Goal: Task Accomplishment & Management: Manage account settings

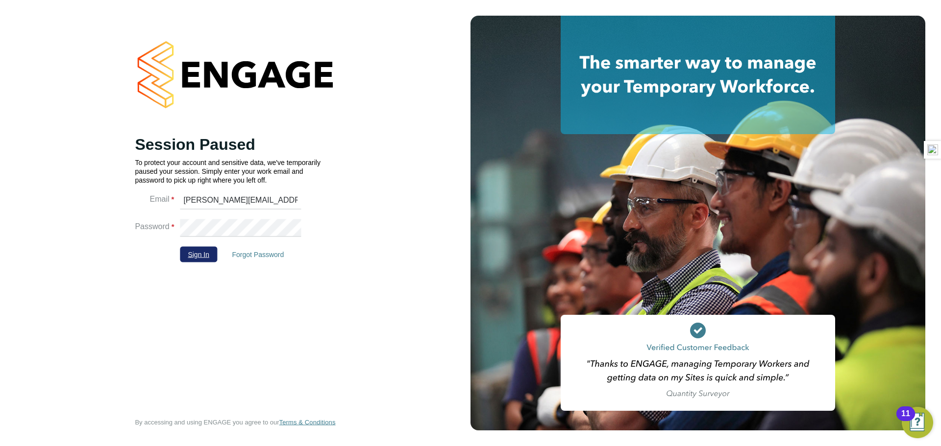
click at [208, 252] on button "Sign In" at bounding box center [198, 254] width 37 height 16
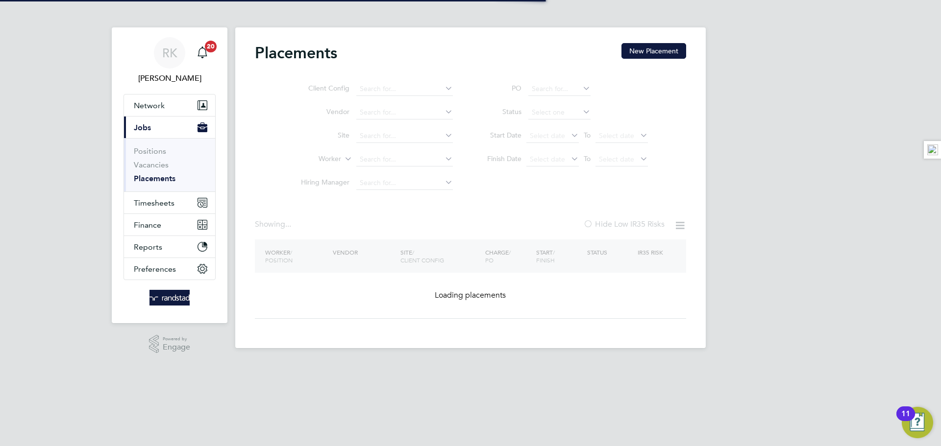
type input "[PERSON_NAME]"
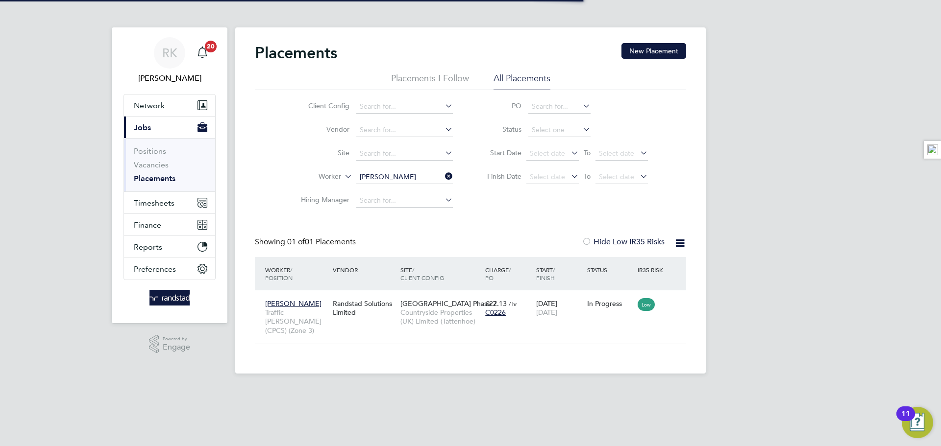
scroll to position [9, 46]
click at [443, 177] on icon at bounding box center [443, 177] width 0 height 14
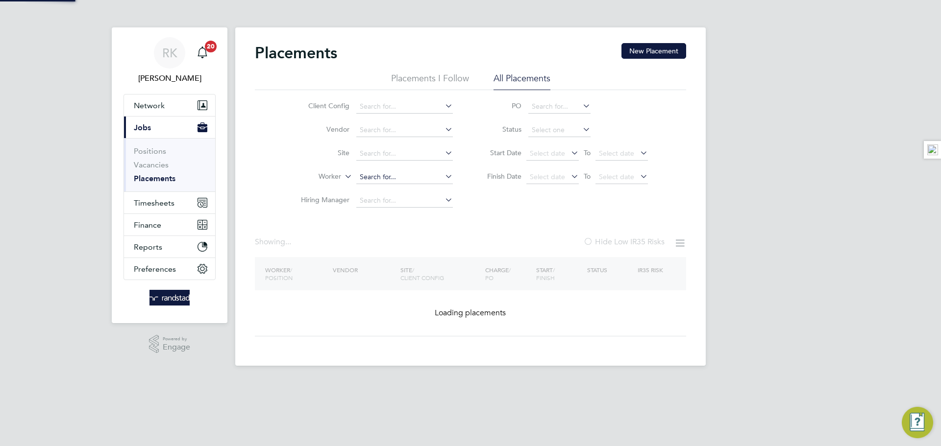
click at [383, 183] on input at bounding box center [404, 178] width 97 height 14
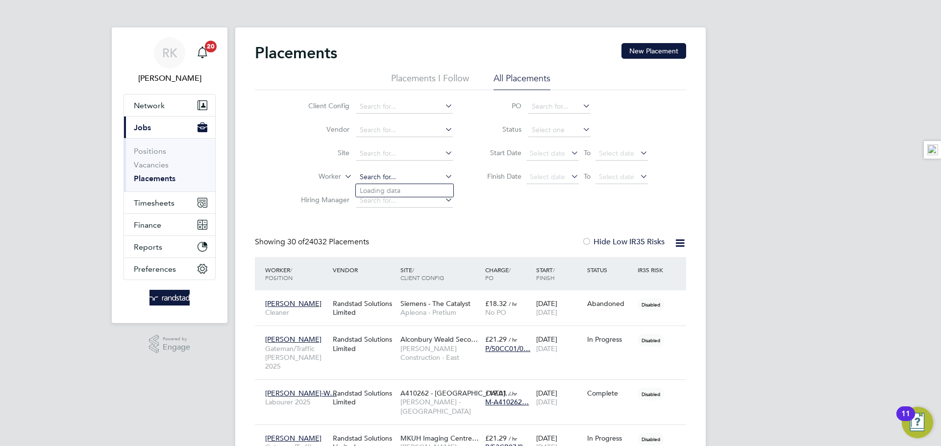
click at [383, 176] on input at bounding box center [404, 178] width 97 height 14
click at [418, 204] on b "Young" at bounding box center [428, 204] width 20 height 8
type input "[PERSON_NAME]"
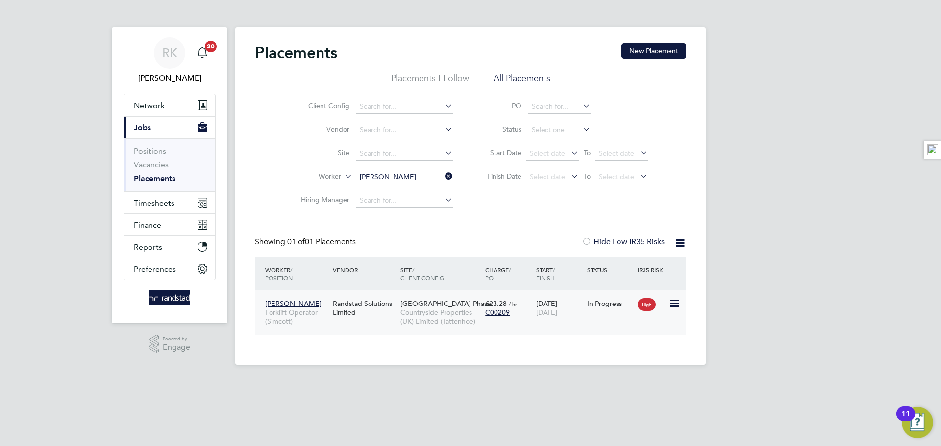
click at [510, 328] on div "[PERSON_NAME] Forklift Operator (Simcott) Randstad Solutions Limited [GEOGRAPHI…" at bounding box center [470, 313] width 431 height 45
click at [404, 303] on span "[GEOGRAPHIC_DATA] Phase 3" at bounding box center [448, 303] width 97 height 9
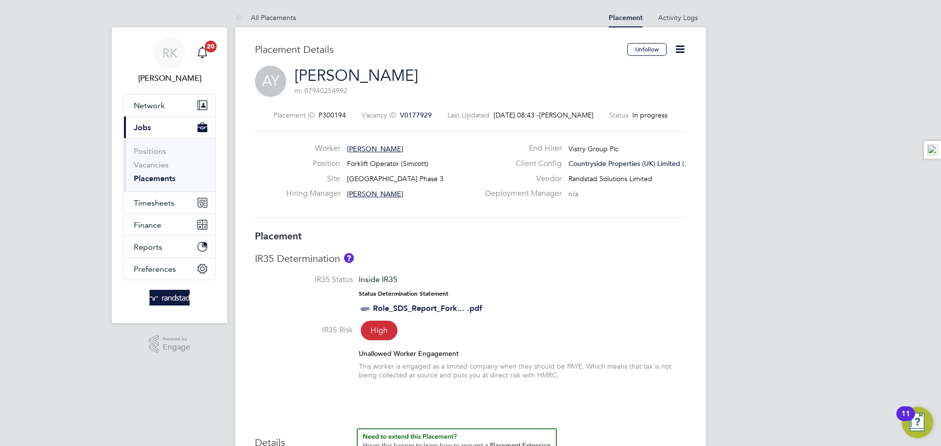
click at [686, 53] on icon at bounding box center [680, 49] width 12 height 12
click at [412, 115] on span "V0177929" at bounding box center [416, 115] width 32 height 9
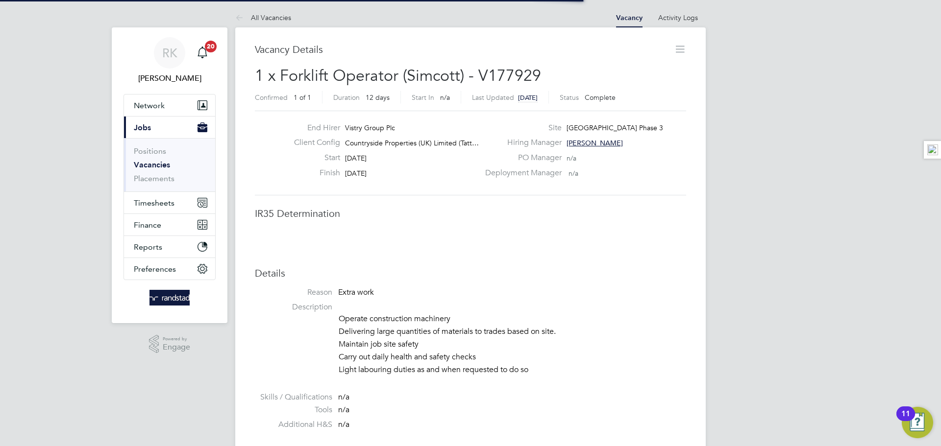
scroll to position [5, 5]
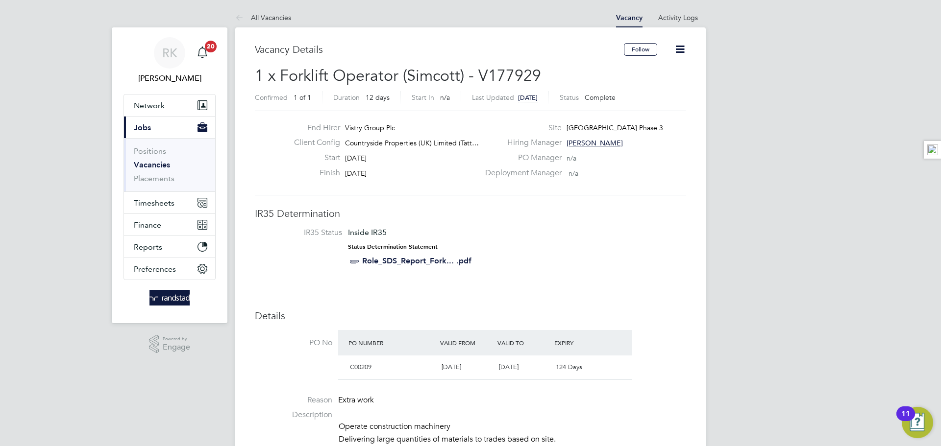
click at [678, 46] on icon at bounding box center [680, 49] width 12 height 12
click at [643, 71] on li "Edit Vacancy" at bounding box center [657, 73] width 57 height 14
click at [647, 194] on div "End Hirer Vistry Group Plc Client Config Countryside Properties (UK) Limited (T…" at bounding box center [470, 153] width 431 height 85
click at [678, 45] on icon at bounding box center [680, 49] width 12 height 12
click at [662, 72] on li "Edit Vacancy" at bounding box center [657, 73] width 57 height 14
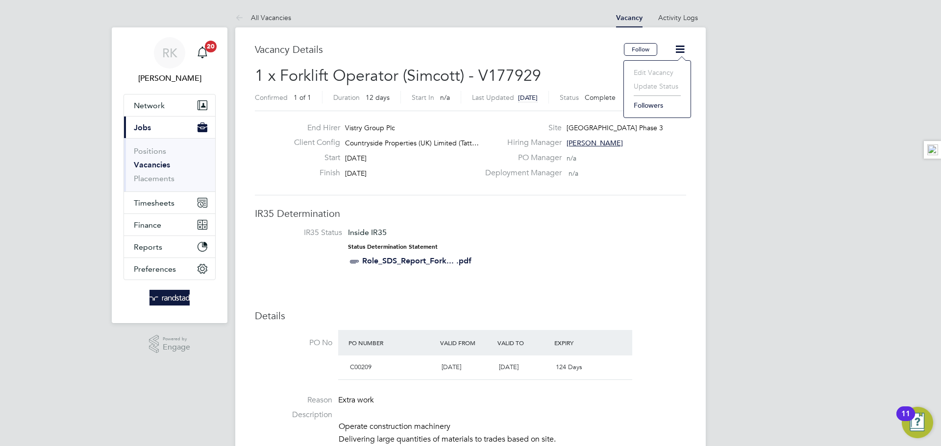
click at [509, 189] on div "End Hirer Vistry Group Plc Client Config Countryside Properties (UK) Limited (T…" at bounding box center [470, 153] width 431 height 85
